Goal: Transaction & Acquisition: Purchase product/service

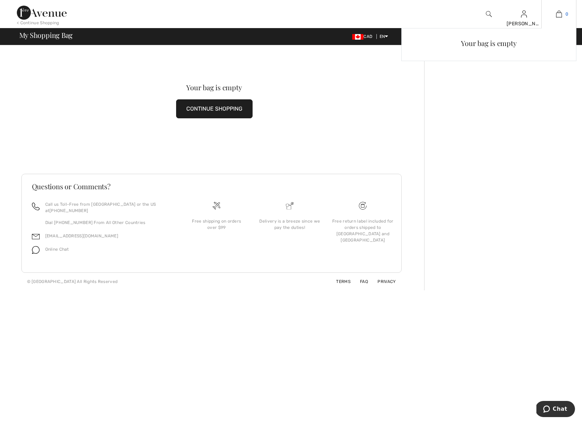
click at [558, 14] on img at bounding box center [559, 14] width 6 height 8
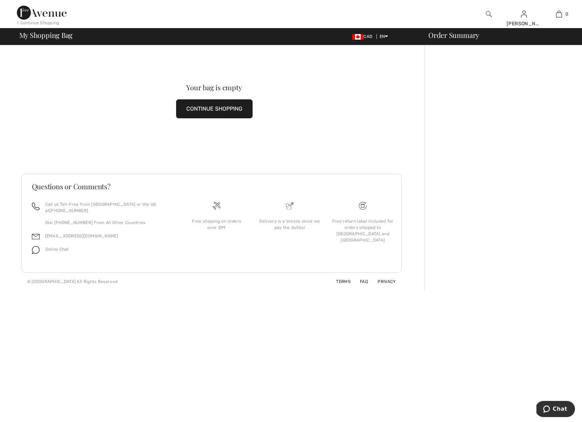
click at [64, 37] on span "My Shopping Bag" at bounding box center [46, 35] width 54 height 7
drag, startPoint x: 39, startPoint y: 37, endPoint x: 44, endPoint y: 31, distance: 8.0
click at [40, 37] on span "My Shopping Bag" at bounding box center [46, 35] width 54 height 7
click at [487, 13] on img at bounding box center [489, 14] width 6 height 8
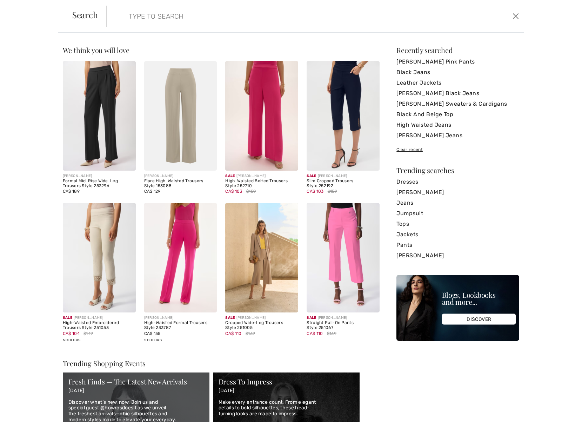
click at [168, 288] on img at bounding box center [180, 257] width 73 height 109
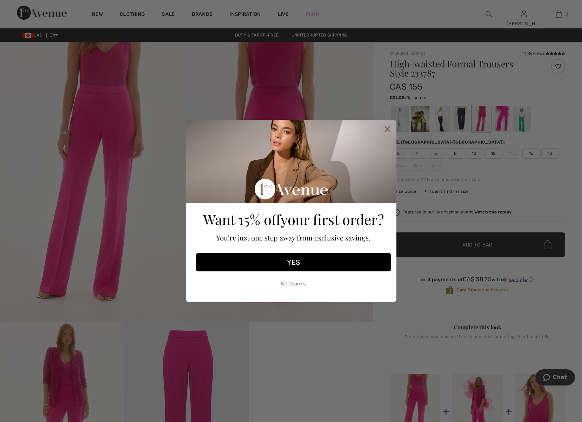
click at [388, 127] on circle "Close dialog" at bounding box center [387, 129] width 12 height 12
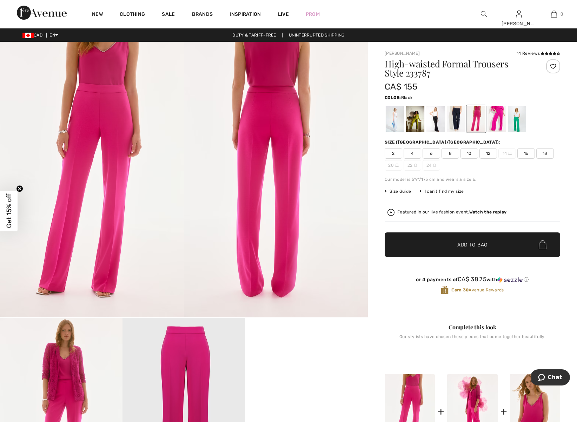
click at [436, 120] on div at bounding box center [435, 119] width 18 height 26
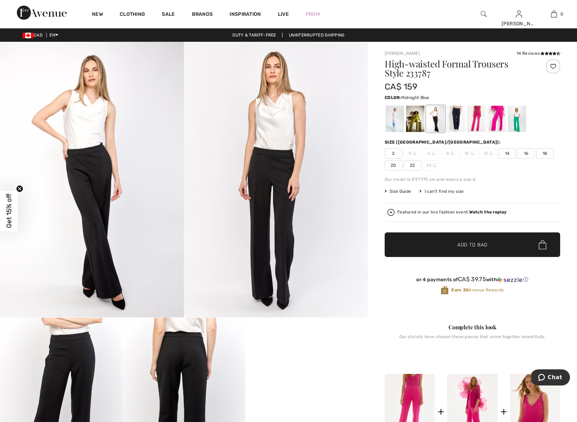
click at [464, 119] on div at bounding box center [456, 119] width 18 height 26
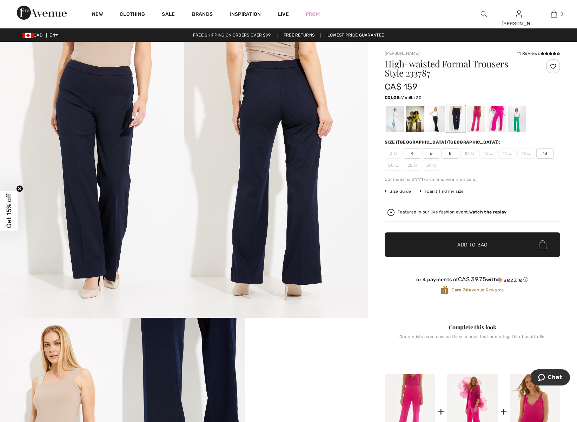
click at [393, 122] on div at bounding box center [395, 119] width 18 height 26
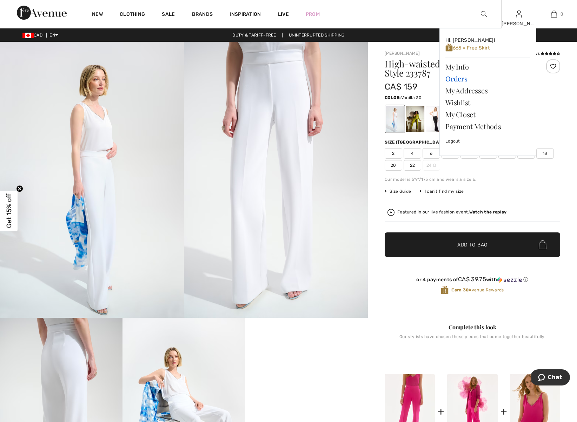
click at [457, 80] on link "Orders" at bounding box center [487, 79] width 85 height 12
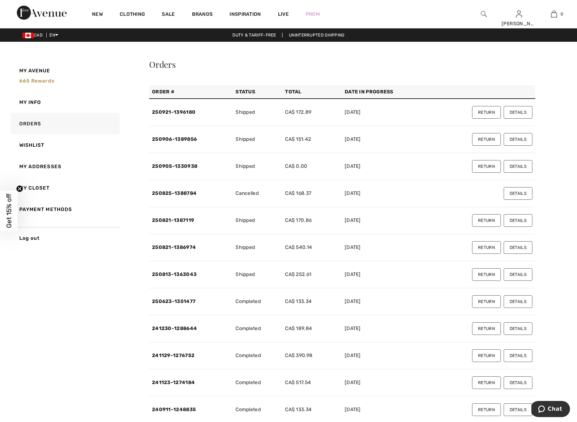
click at [513, 112] on button "Details" at bounding box center [518, 112] width 29 height 13
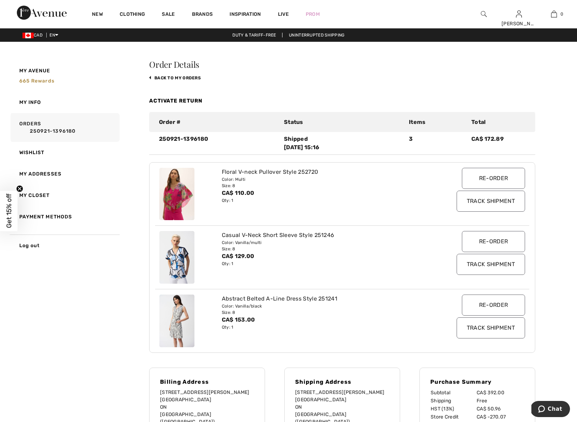
click at [179, 197] on img at bounding box center [176, 194] width 35 height 53
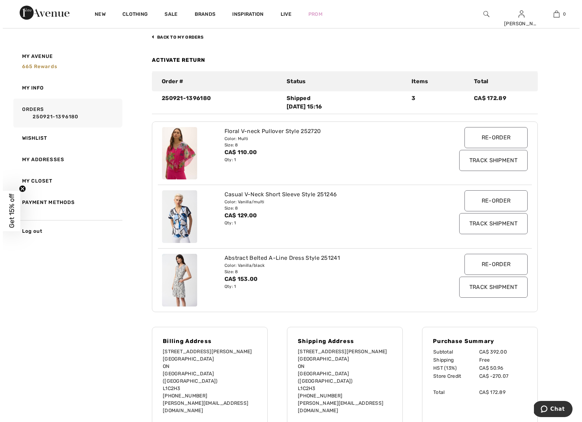
scroll to position [40, 0]
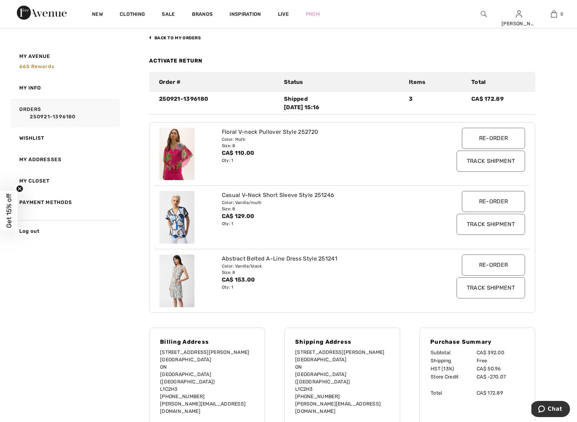
click at [177, 151] on img at bounding box center [176, 154] width 35 height 53
click at [179, 145] on img at bounding box center [176, 154] width 35 height 53
click at [178, 157] on img at bounding box center [176, 154] width 35 height 53
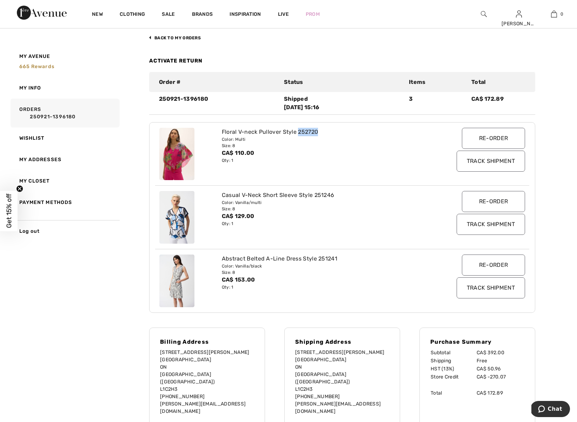
drag, startPoint x: 318, startPoint y: 131, endPoint x: 298, endPoint y: 131, distance: 19.3
click at [299, 131] on div "Floral V-neck Pullover Style 252720" at bounding box center [327, 132] width 210 height 8
copy div "252720"
click at [483, 14] on img at bounding box center [484, 14] width 6 height 8
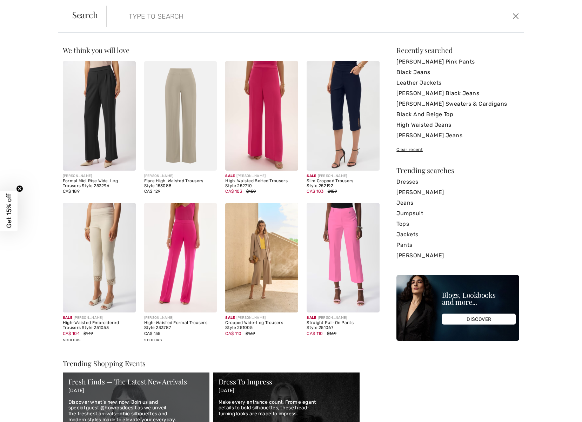
paste input "252720"
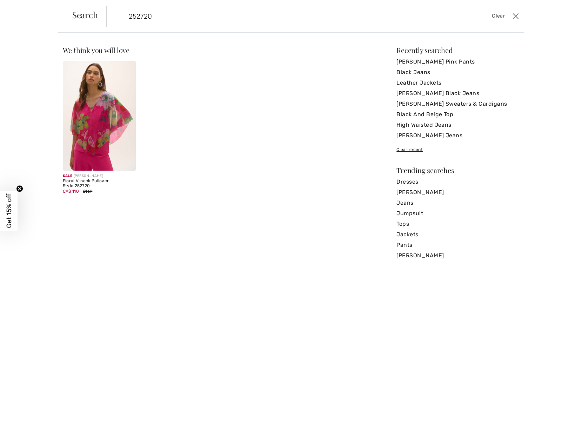
type input "252720"
click at [100, 126] on img at bounding box center [99, 115] width 73 height 109
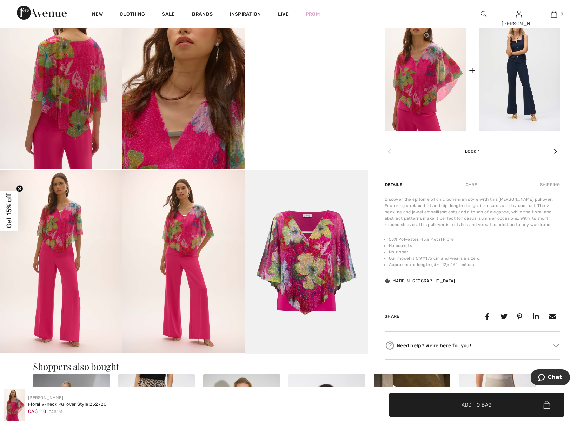
scroll to position [331, 0]
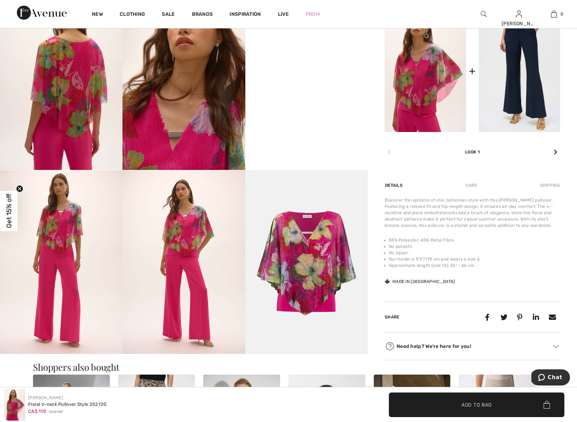
click at [523, 106] on img at bounding box center [519, 71] width 81 height 122
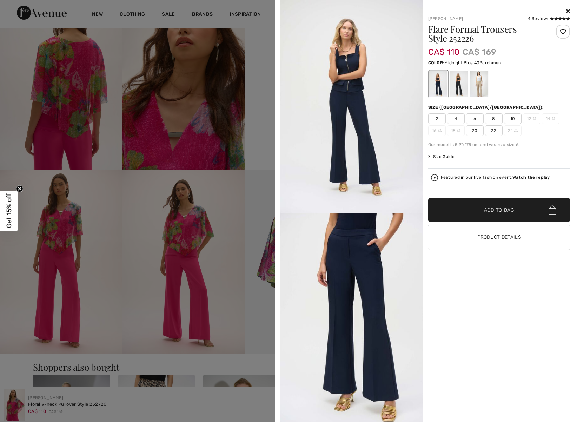
click at [477, 87] on div at bounding box center [479, 84] width 18 height 26
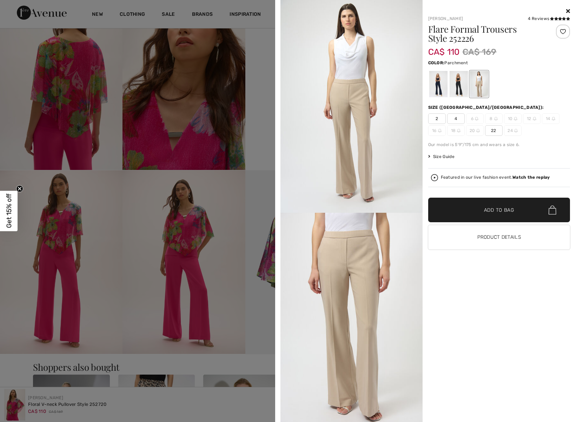
click at [243, 22] on div at bounding box center [288, 211] width 577 height 422
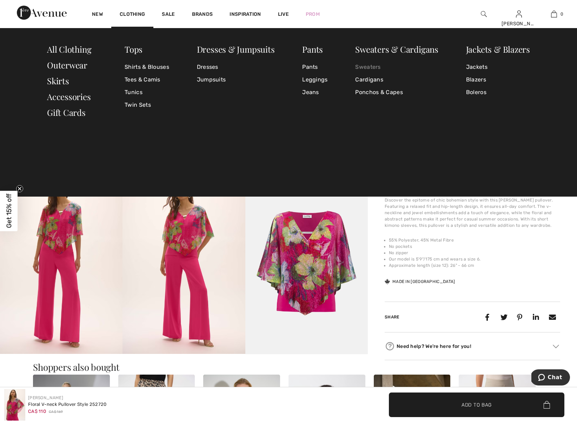
click at [366, 66] on link "Sweaters" at bounding box center [396, 67] width 83 height 13
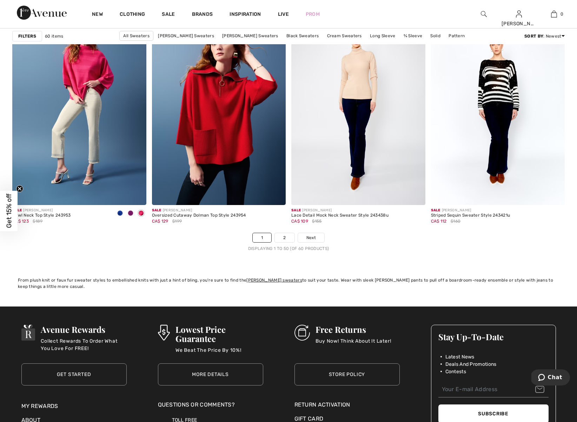
scroll to position [3526, 0]
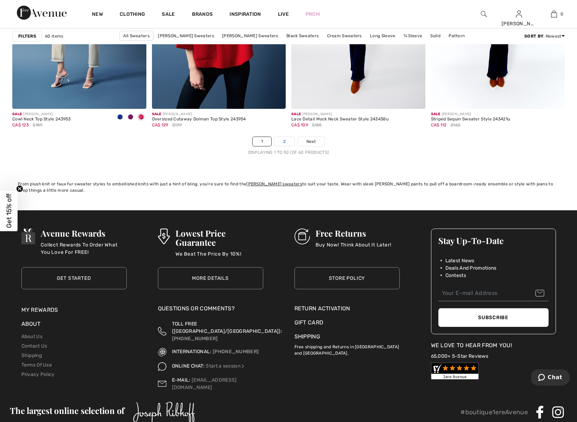
click at [284, 142] on link "2" at bounding box center [284, 141] width 19 height 9
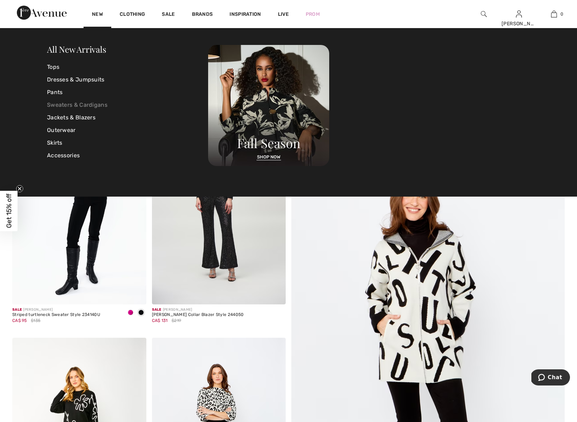
click at [57, 104] on link "Sweaters & Cardigans" at bounding box center [127, 105] width 161 height 13
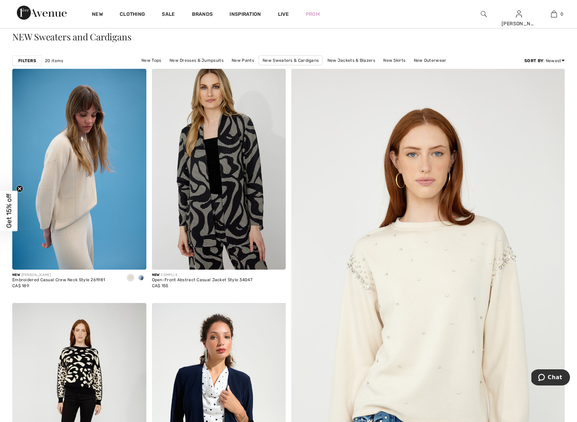
scroll to position [30, 0]
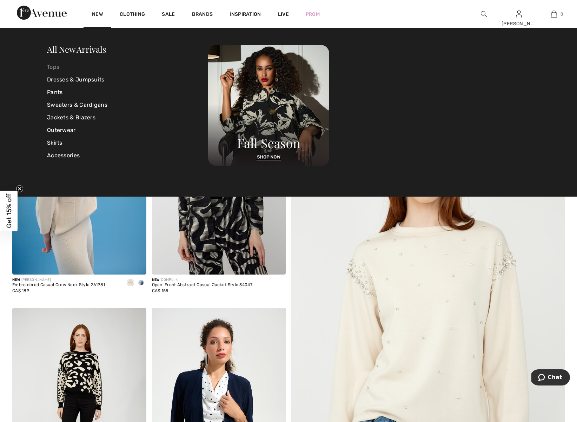
click at [54, 66] on link "Tops" at bounding box center [127, 67] width 161 height 13
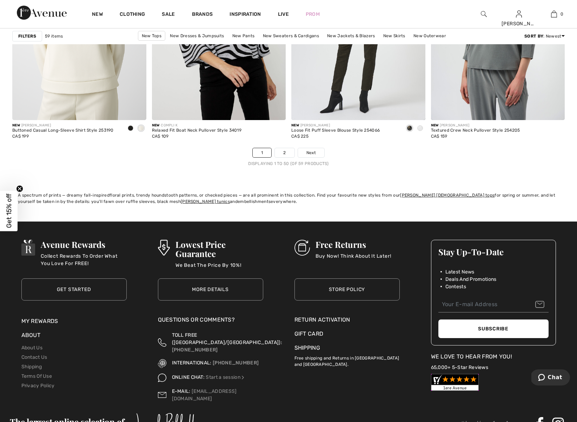
scroll to position [3480, 0]
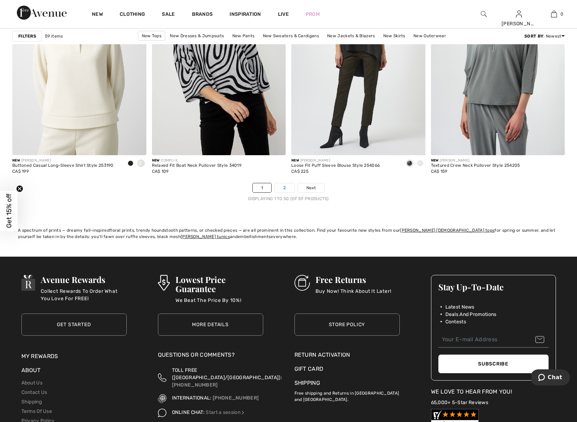
click at [285, 189] on link "2" at bounding box center [284, 187] width 19 height 9
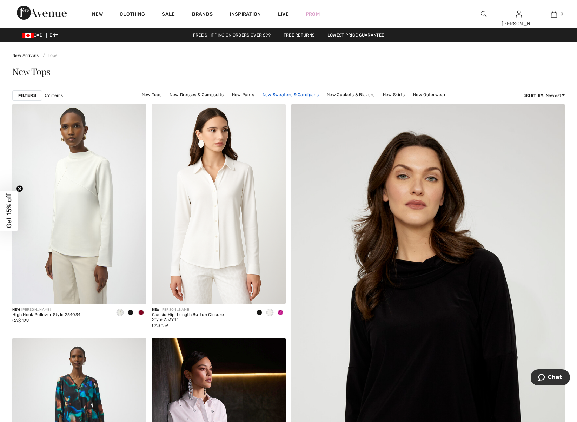
click at [276, 94] on link "New Sweaters & Cardigans" at bounding box center [290, 94] width 63 height 9
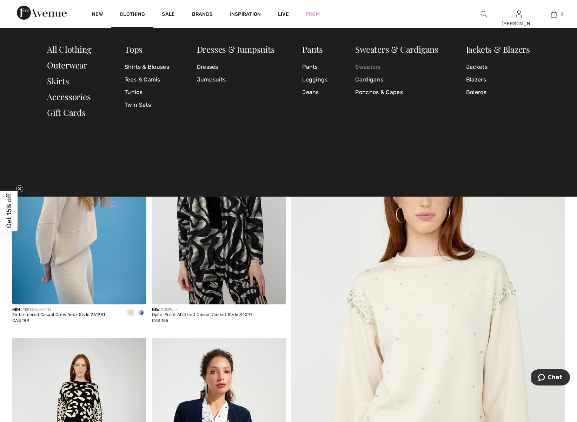
click at [364, 67] on link "Sweaters" at bounding box center [396, 67] width 83 height 13
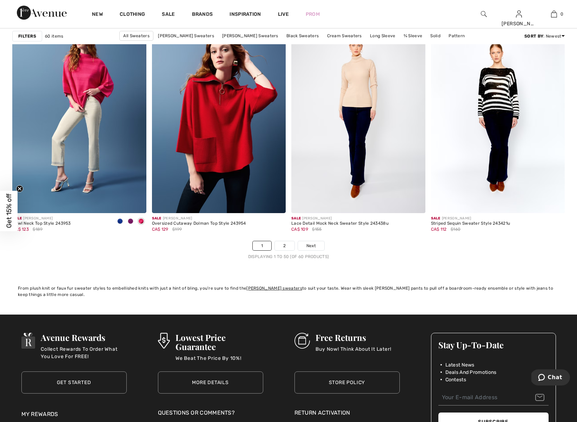
scroll to position [3419, 0]
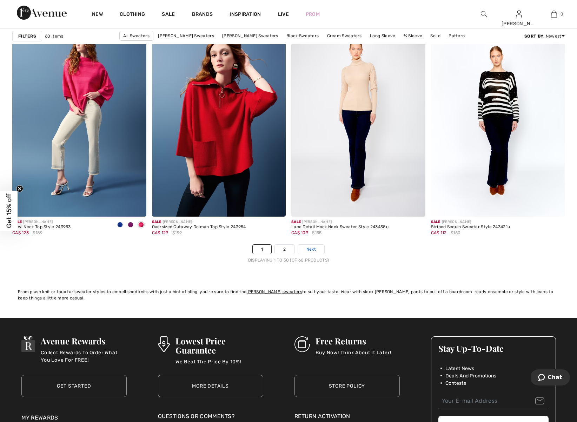
click at [315, 248] on span "Next" at bounding box center [310, 249] width 9 height 6
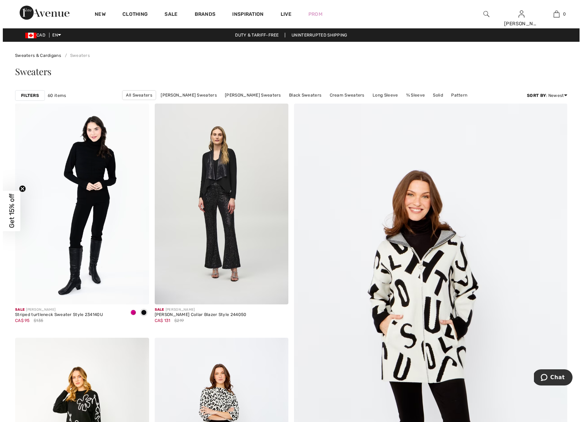
scroll to position [2, 0]
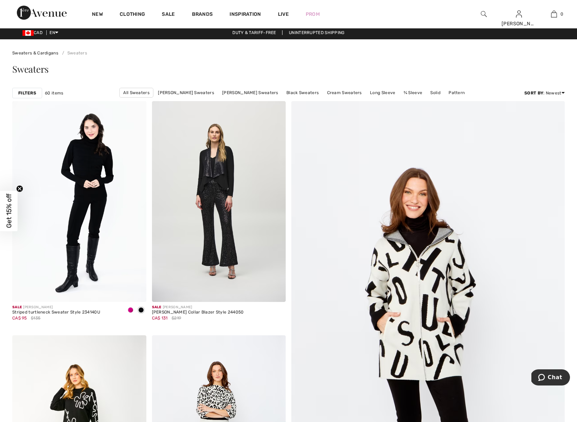
click at [483, 14] on img at bounding box center [484, 14] width 6 height 8
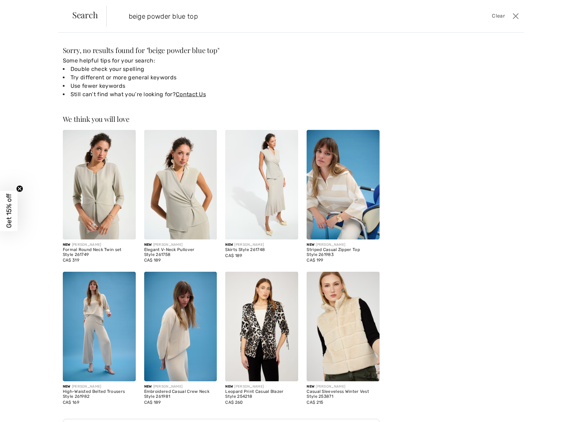
drag, startPoint x: 179, startPoint y: 14, endPoint x: 96, endPoint y: 11, distance: 83.2
click at [96, 12] on div "Search beige powder blue top Clear" at bounding box center [291, 16] width 466 height 33
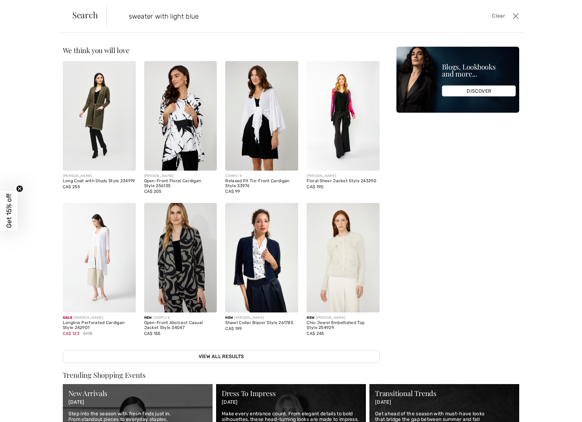
type input "sweater with light blue"
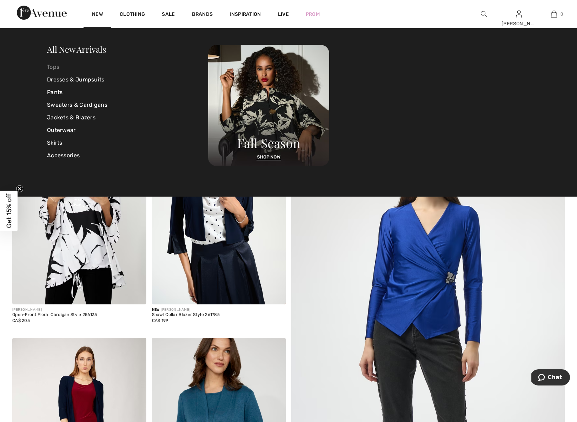
click at [53, 68] on link "Tops" at bounding box center [127, 67] width 161 height 13
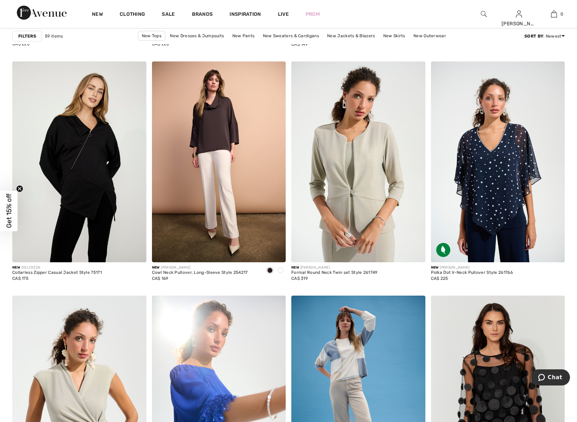
scroll to position [564, 0]
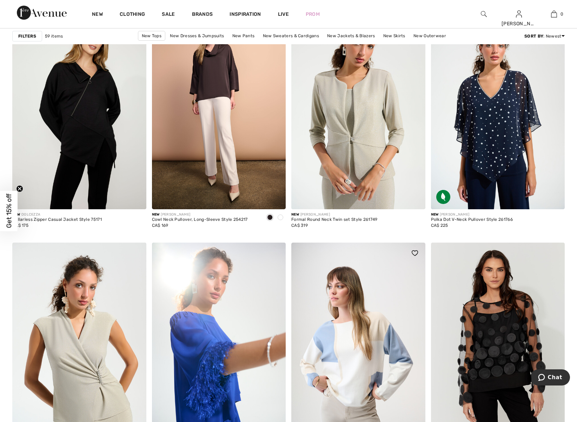
click at [350, 313] on img at bounding box center [358, 343] width 134 height 201
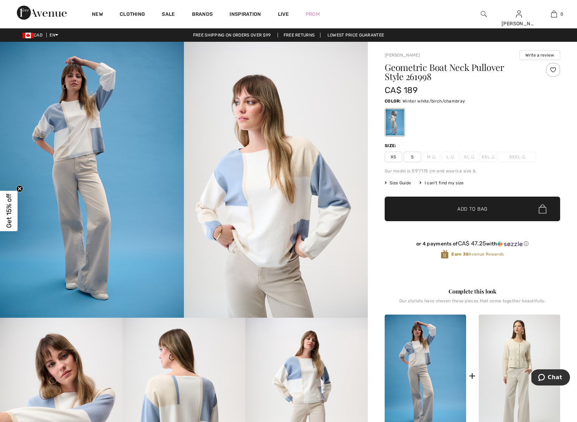
click at [412, 157] on span "S" at bounding box center [413, 157] width 18 height 11
click at [451, 210] on span "✔ Added to Bag" at bounding box center [461, 208] width 43 height 7
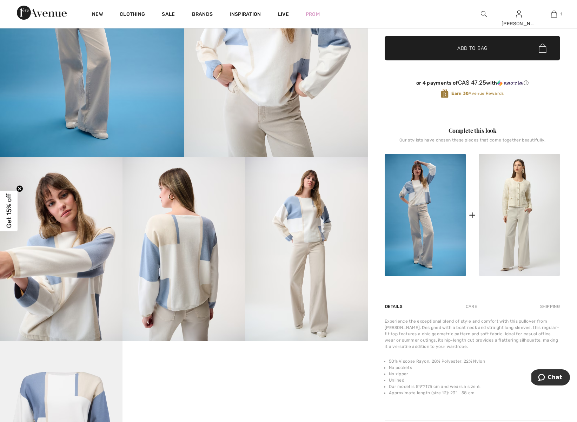
scroll to position [168, 0]
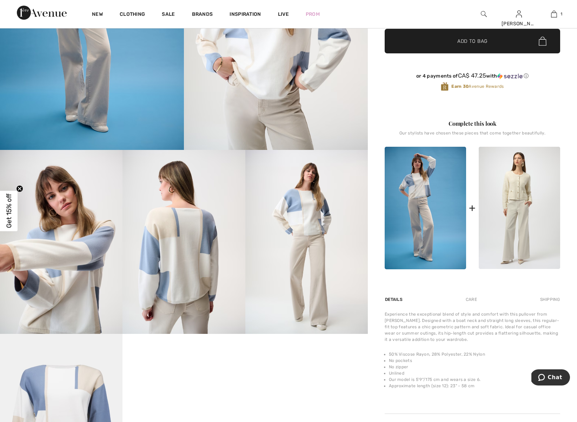
click at [426, 240] on img at bounding box center [425, 208] width 81 height 122
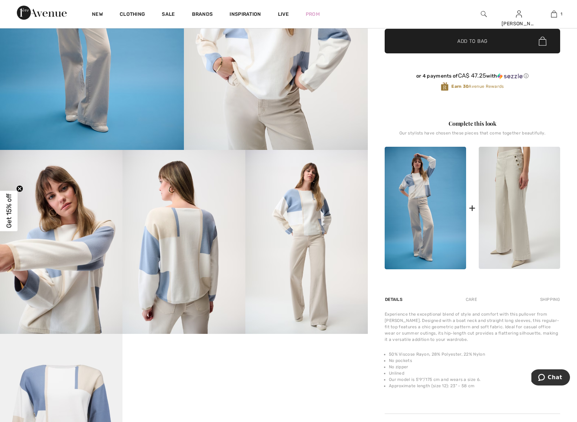
click at [515, 227] on img at bounding box center [519, 208] width 81 height 122
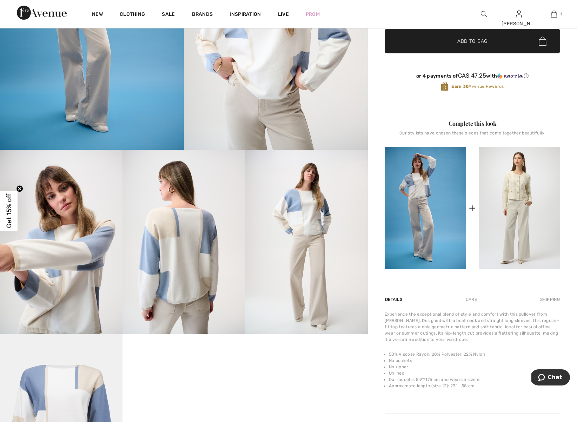
click at [515, 227] on div at bounding box center [288, 211] width 577 height 422
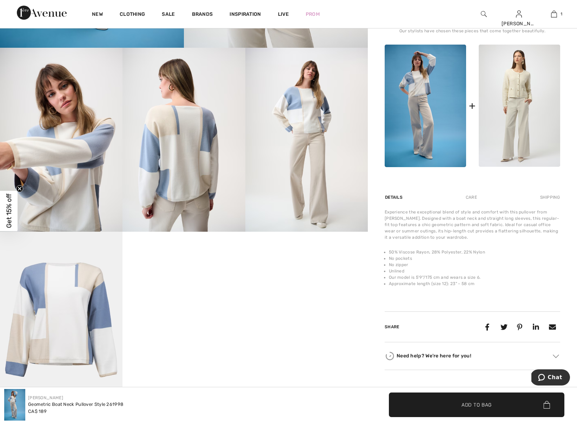
scroll to position [269, 0]
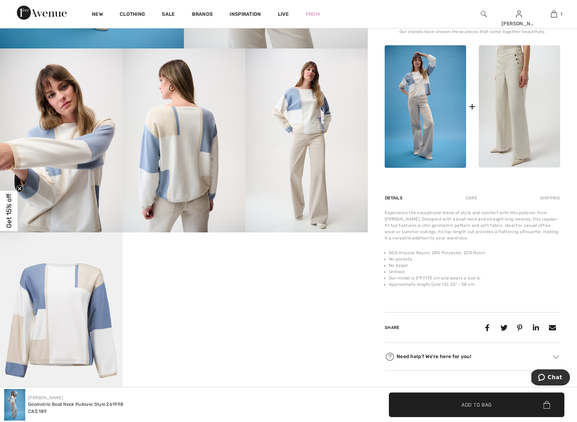
click at [515, 142] on img at bounding box center [519, 106] width 81 height 122
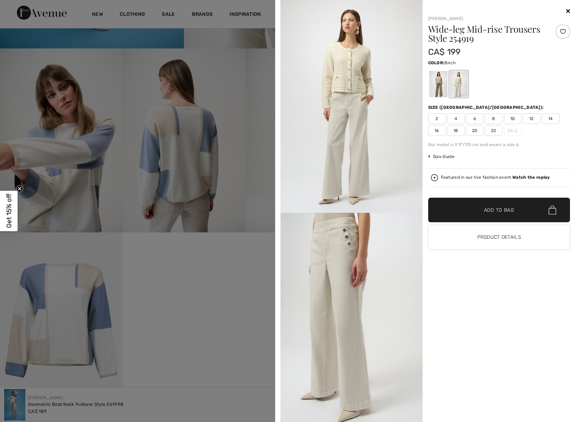
click at [492, 118] on span "8" at bounding box center [494, 118] width 18 height 11
click at [502, 214] on span "✔ Added to Bag Add to Bag" at bounding box center [499, 210] width 142 height 25
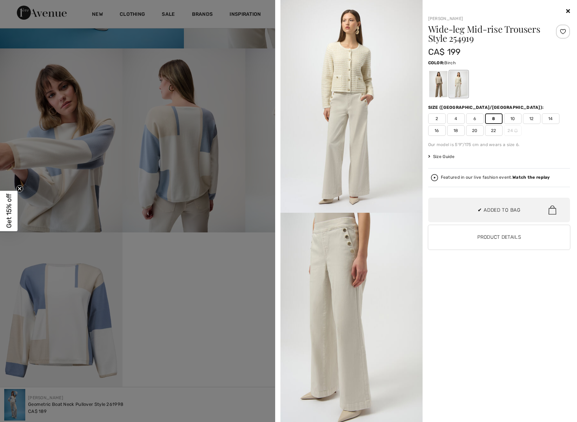
scroll to position [22, 0]
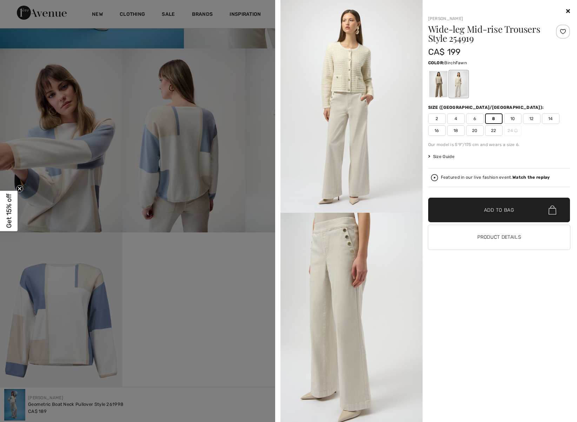
click at [438, 85] on div at bounding box center [438, 84] width 18 height 26
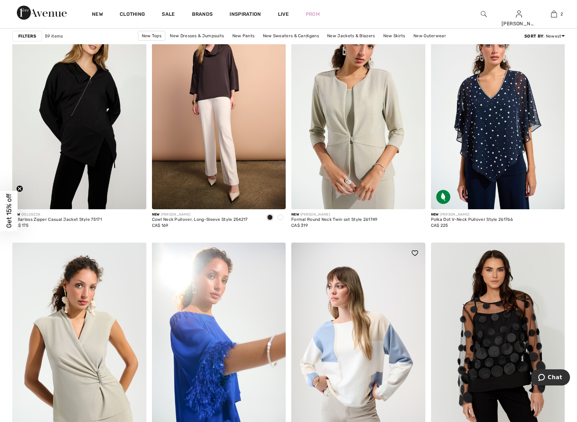
click at [357, 381] on img at bounding box center [358, 343] width 134 height 201
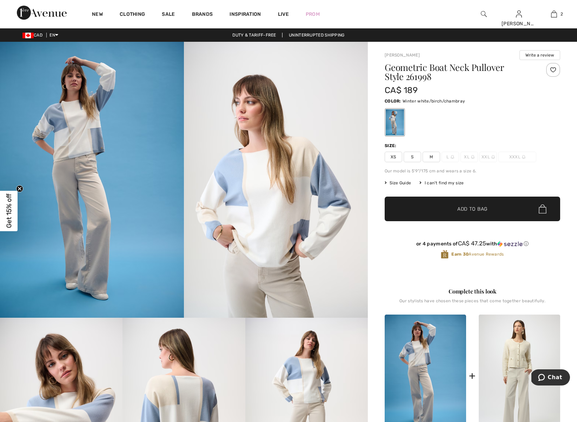
click at [426, 384] on img at bounding box center [425, 375] width 81 height 122
click at [407, 360] on img at bounding box center [425, 375] width 81 height 122
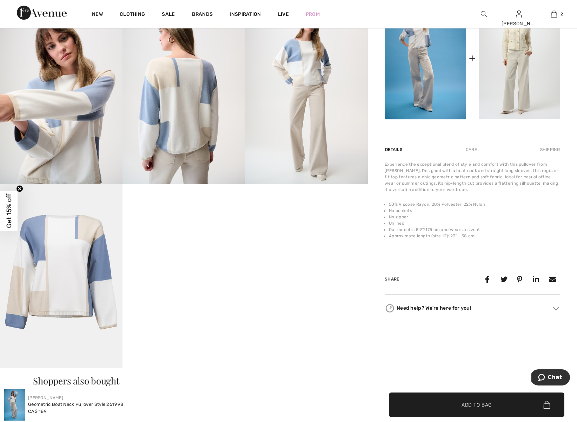
scroll to position [317, 0]
click at [407, 71] on img at bounding box center [425, 59] width 81 height 122
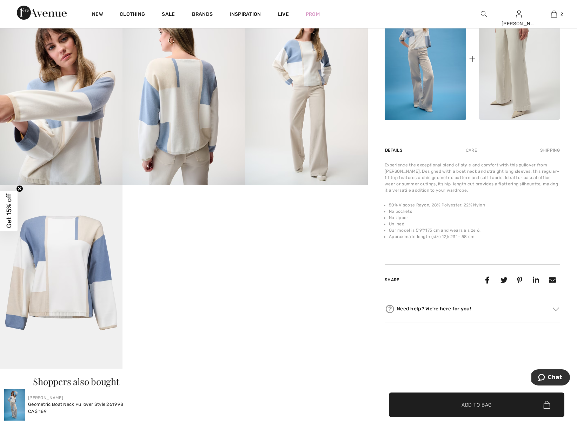
click at [520, 76] on img at bounding box center [519, 59] width 81 height 122
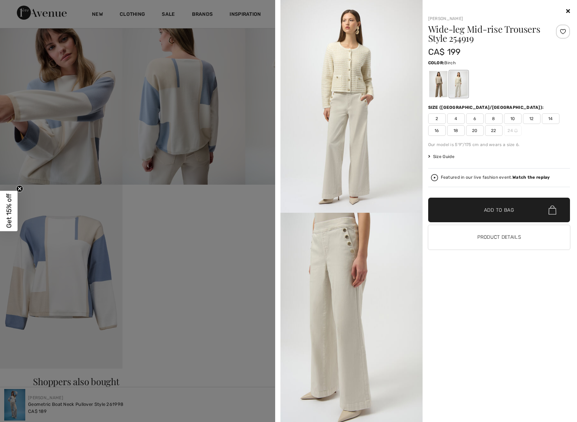
click at [567, 12] on icon at bounding box center [568, 11] width 4 height 6
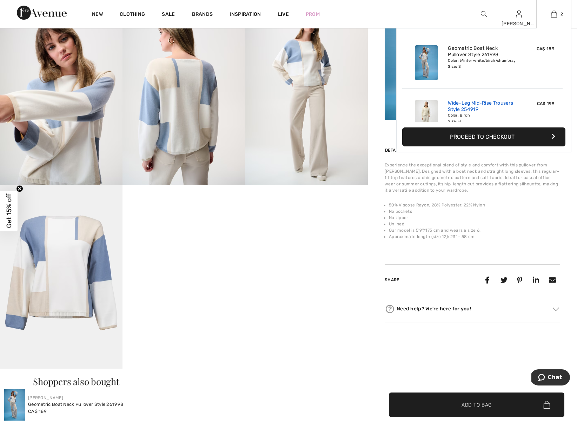
click at [467, 102] on link "Wide-Leg Mid-Rise Trousers Style 254919" at bounding box center [482, 106] width 69 height 13
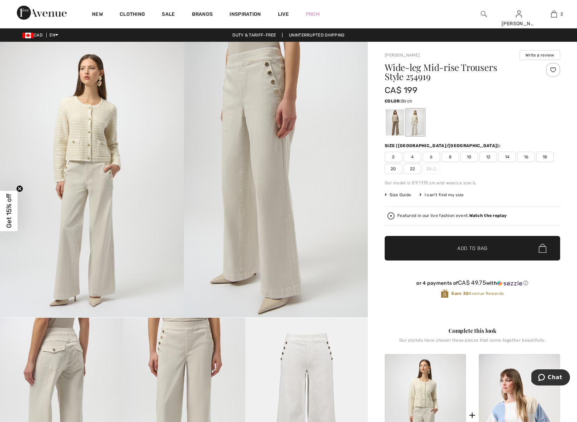
click at [508, 410] on img at bounding box center [519, 415] width 81 height 122
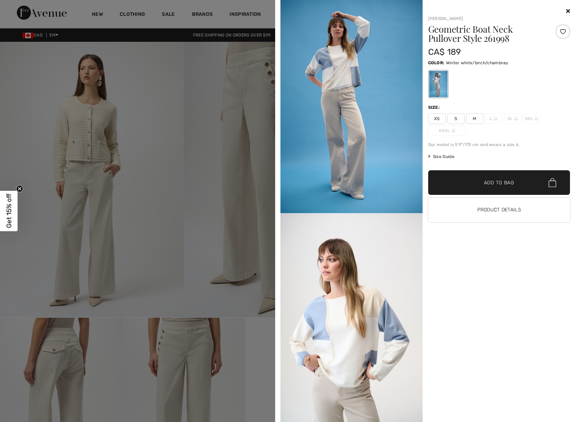
click at [198, 20] on div at bounding box center [288, 211] width 577 height 422
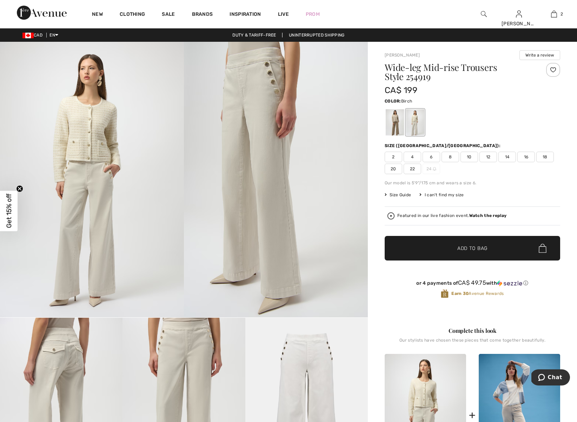
click at [483, 15] on img at bounding box center [484, 14] width 6 height 8
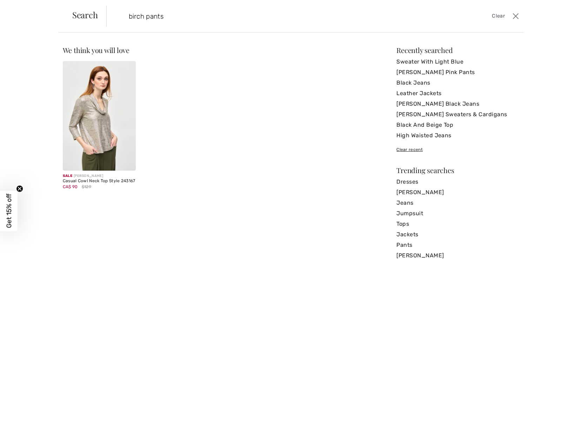
type input "birch pants"
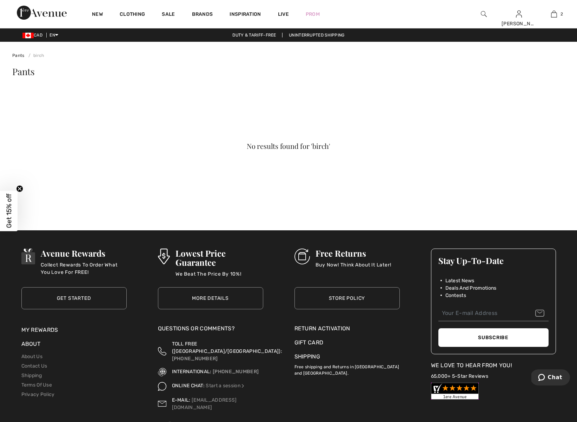
click at [483, 14] on img at bounding box center [484, 14] width 6 height 8
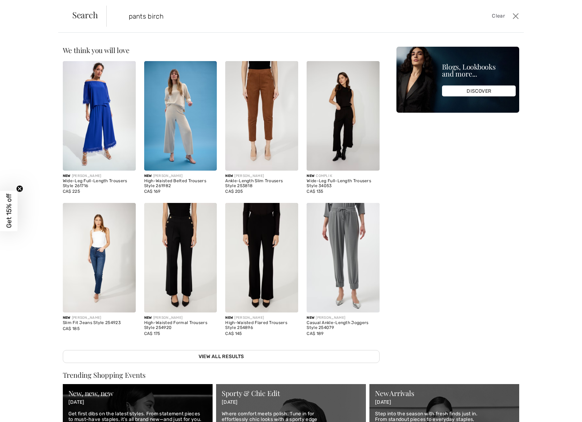
type input "pants birch"
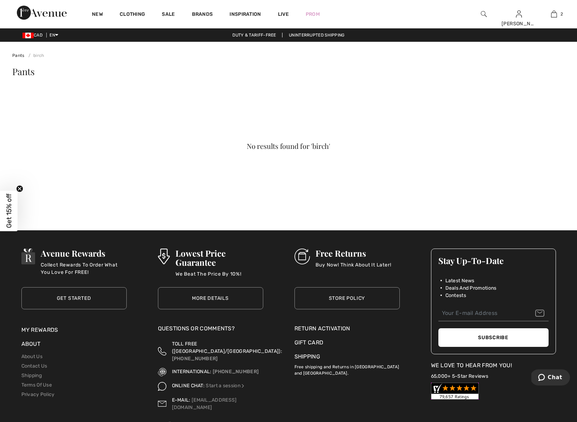
click at [26, 74] on span "Pants" at bounding box center [23, 71] width 22 height 12
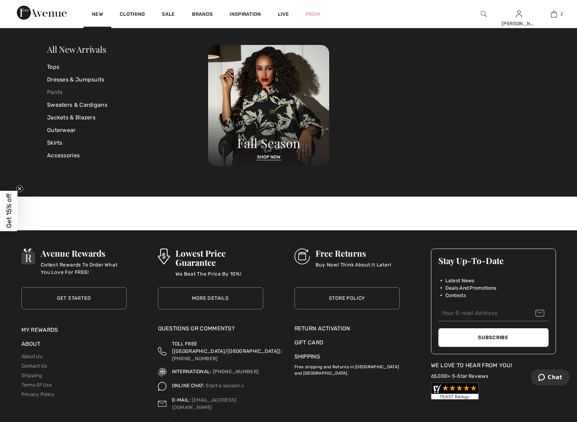
scroll to position [0, 0]
click at [55, 93] on link "Pants" at bounding box center [127, 92] width 161 height 13
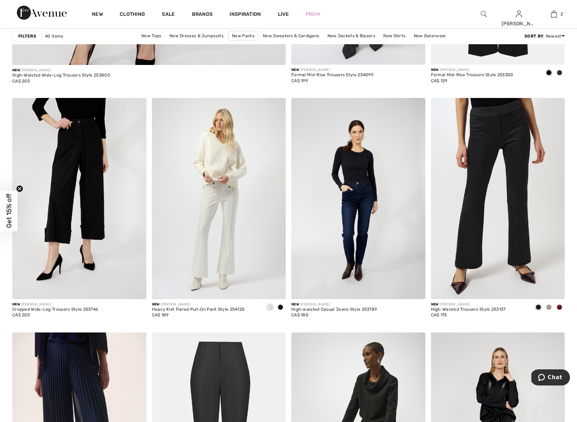
scroll to position [2265, 0]
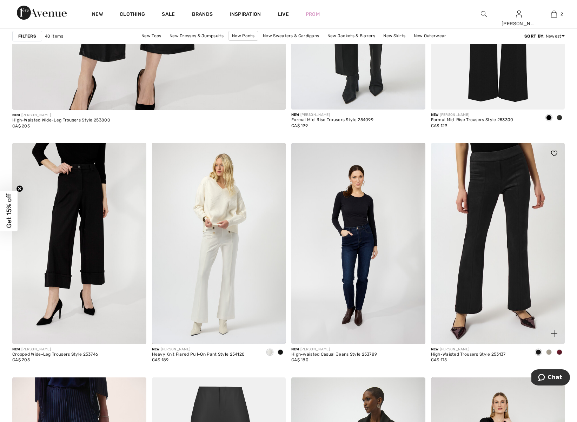
click at [468, 301] on img at bounding box center [498, 243] width 134 height 201
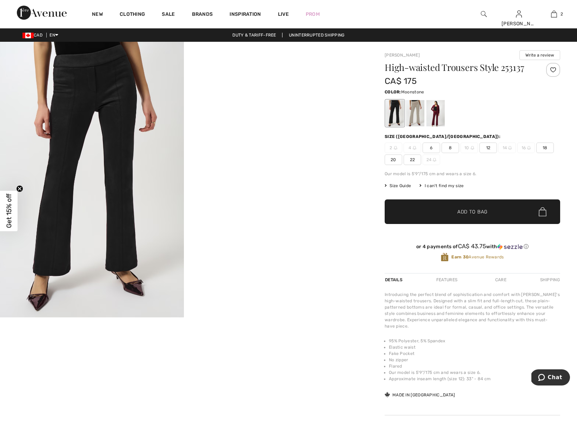
click at [418, 119] on div at bounding box center [415, 113] width 18 height 26
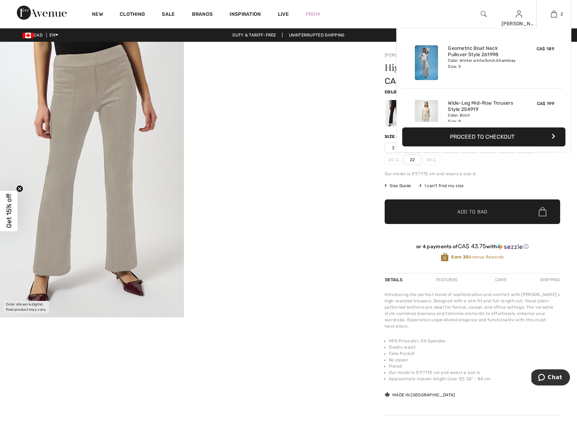
click at [428, 63] on img at bounding box center [426, 62] width 23 height 35
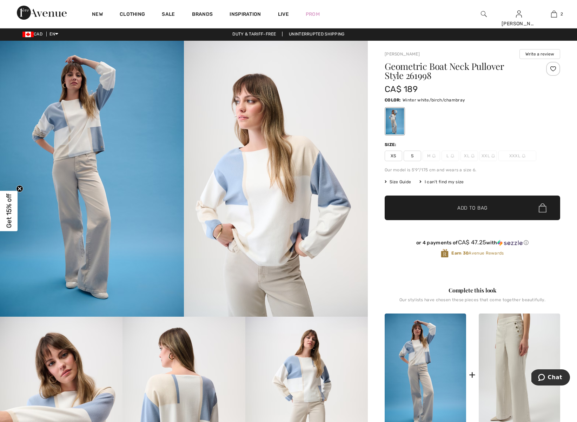
scroll to position [1, 0]
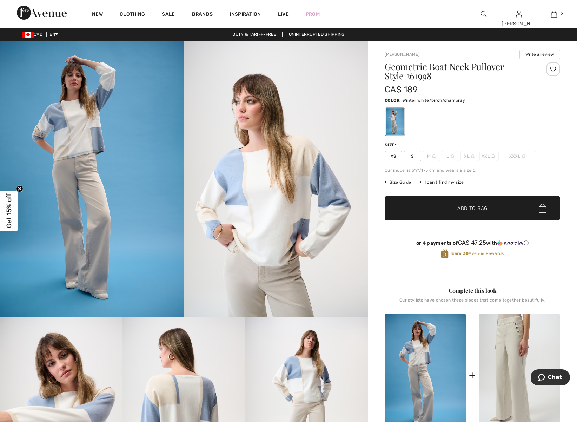
click at [516, 388] on img at bounding box center [519, 375] width 81 height 122
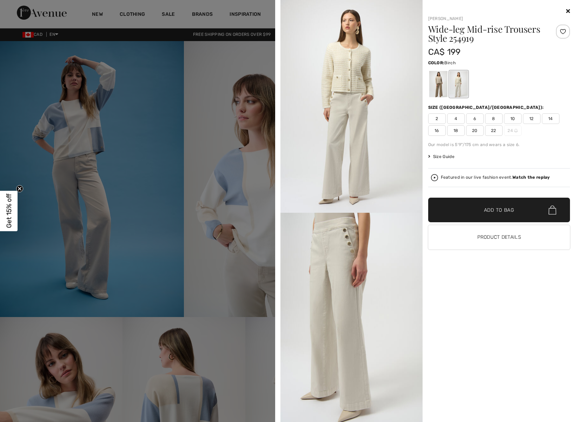
scroll to position [6, 0]
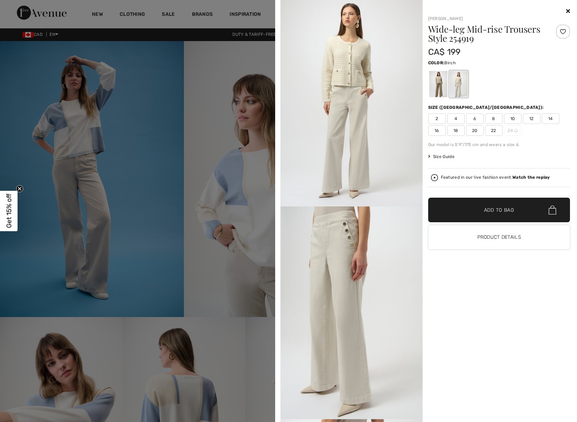
click at [567, 11] on icon at bounding box center [568, 11] width 4 height 6
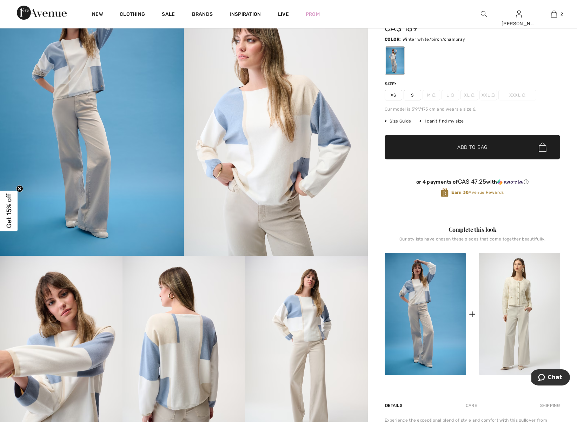
scroll to position [61, 0]
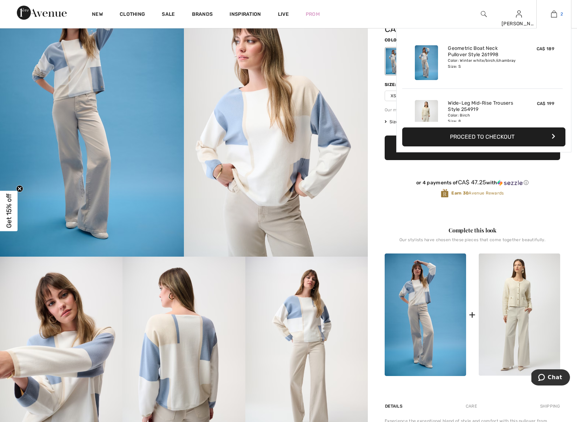
click at [553, 15] on img at bounding box center [554, 14] width 6 height 8
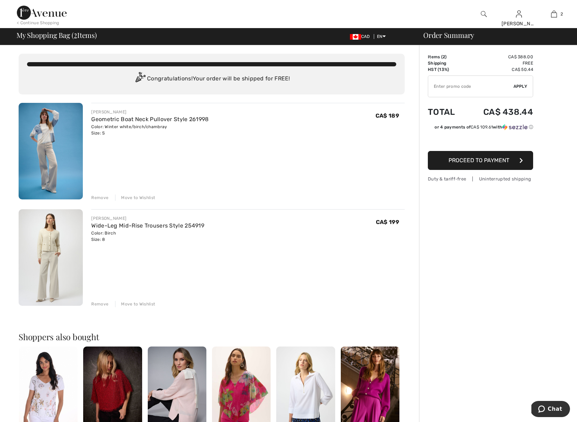
type input "NEW15"
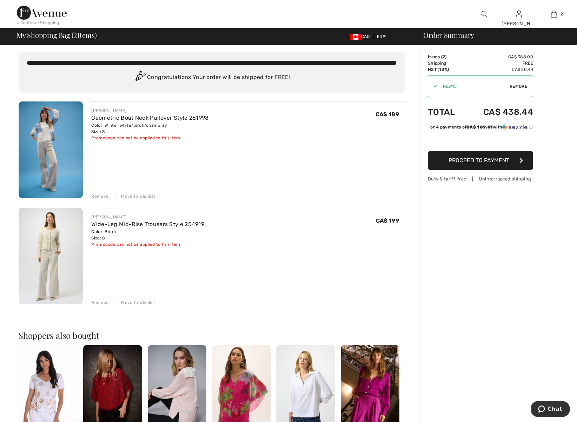
scroll to position [2, 0]
click at [507, 162] on span "Proceed to Payment" at bounding box center [479, 160] width 61 height 7
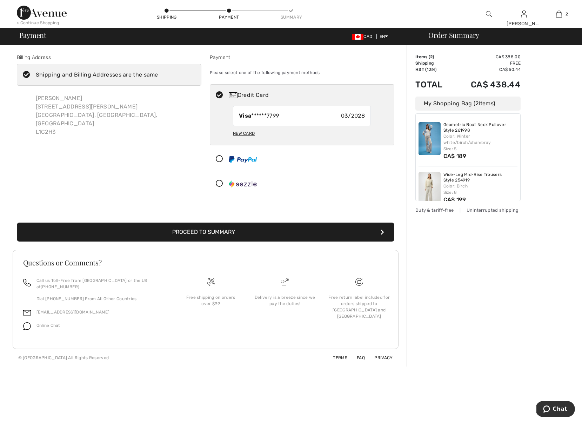
click at [488, 14] on img at bounding box center [489, 14] width 6 height 8
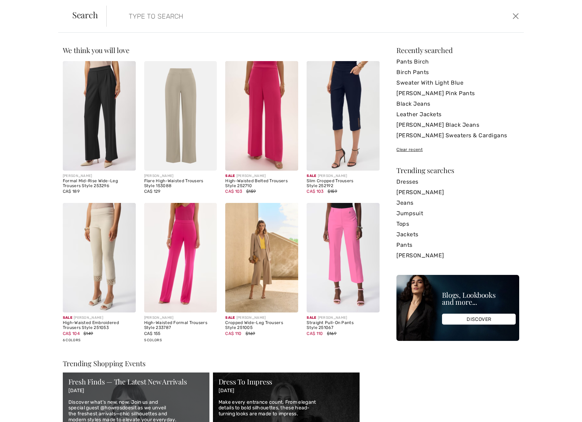
click at [160, 16] on input "search" at bounding box center [269, 16] width 290 height 21
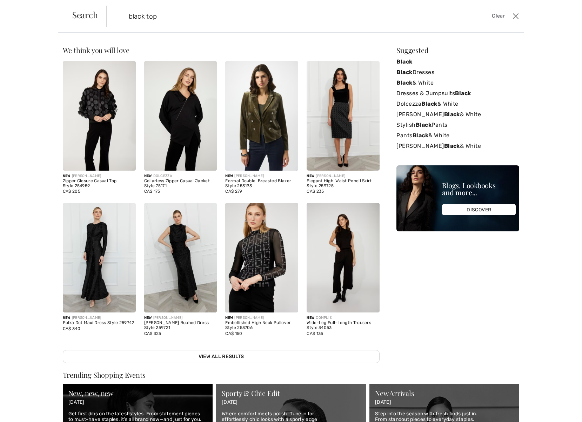
type input "black top"
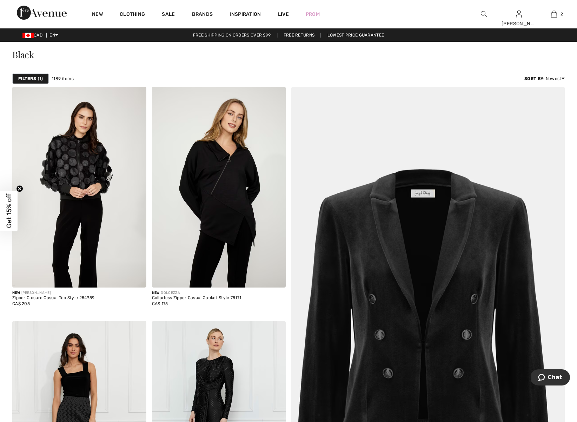
click at [482, 13] on img at bounding box center [484, 14] width 6 height 8
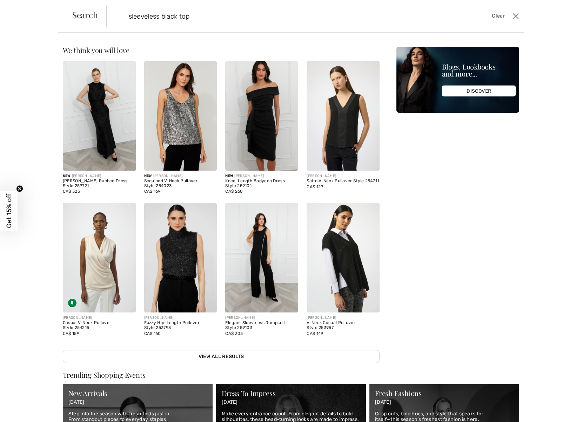
type input "sleeveless black top"
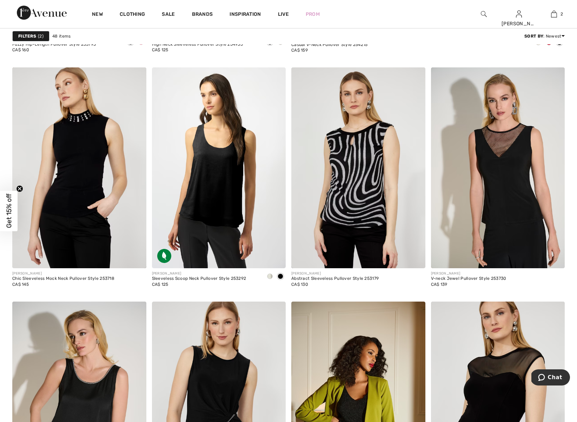
scroll to position [495, 0]
